Goal: Navigation & Orientation: Find specific page/section

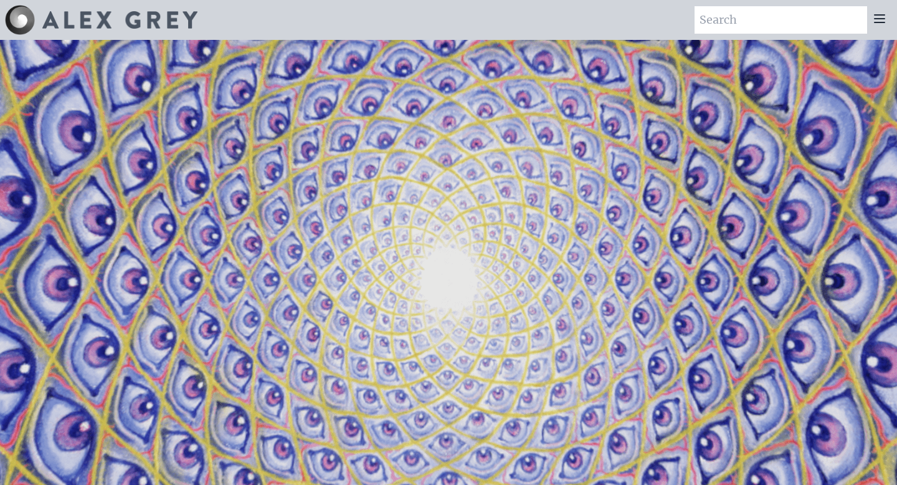
click at [887, 20] on icon at bounding box center [879, 18] width 15 height 15
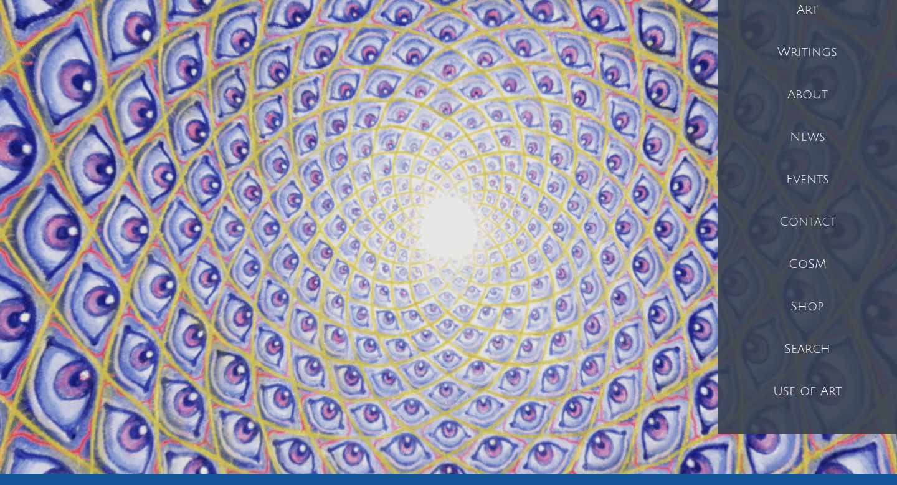
scroll to position [69, 0]
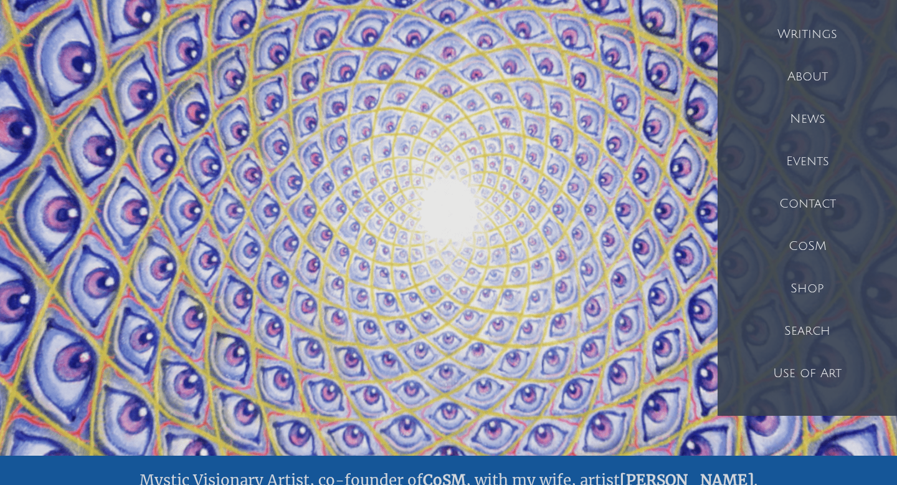
click at [811, 291] on div "Shop" at bounding box center [807, 288] width 179 height 42
